Goal: Register for event/course

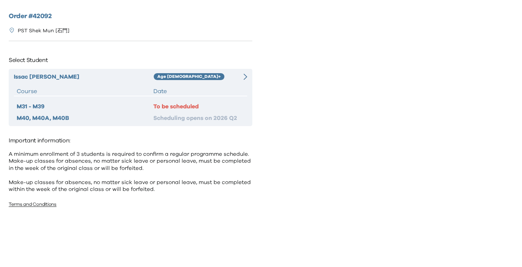
click at [198, 48] on div "Order # 42092 PST [PERSON_NAME] [石門] Select Student [PERSON_NAME] Age [DEMOGRAP…" at bounding box center [130, 130] width 261 height 261
click at [198, 78] on div "Age [DEMOGRAPHIC_DATA]+" at bounding box center [195, 77] width 82 height 9
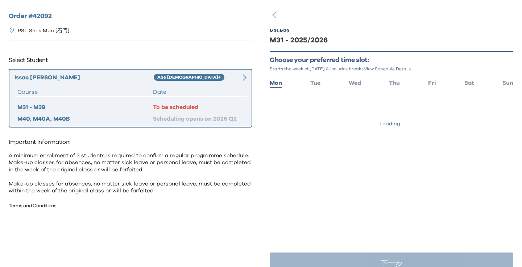
click at [457, 82] on ul "Mon Tue Wed Thu Fri Sat Sun" at bounding box center [392, 82] width 244 height 11
click at [461, 82] on ul "Mon Tue Wed Thu Fri Sat Sun" at bounding box center [392, 82] width 244 height 11
click at [467, 83] on span "Sat" at bounding box center [470, 83] width 10 height 6
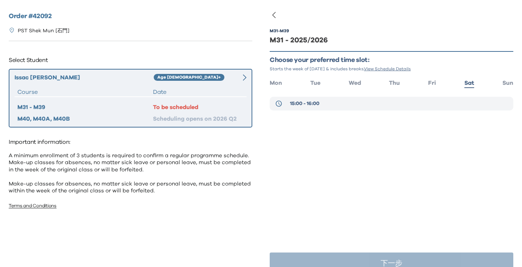
click at [342, 101] on button "15:00 - 16:00" at bounding box center [392, 104] width 244 height 14
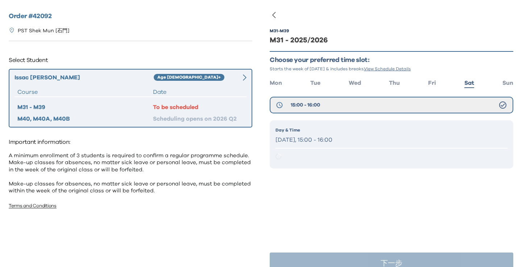
scroll to position [15, 0]
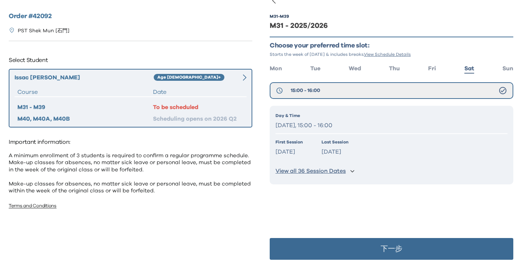
click at [355, 247] on button "下一步" at bounding box center [392, 249] width 244 height 22
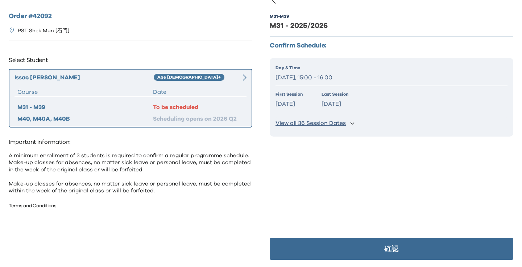
click at [355, 247] on button "確認" at bounding box center [392, 249] width 244 height 22
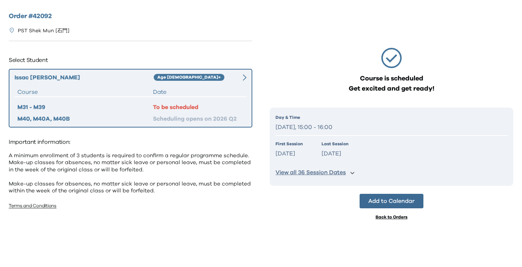
scroll to position [0, 0]
